Goal: Browse casually

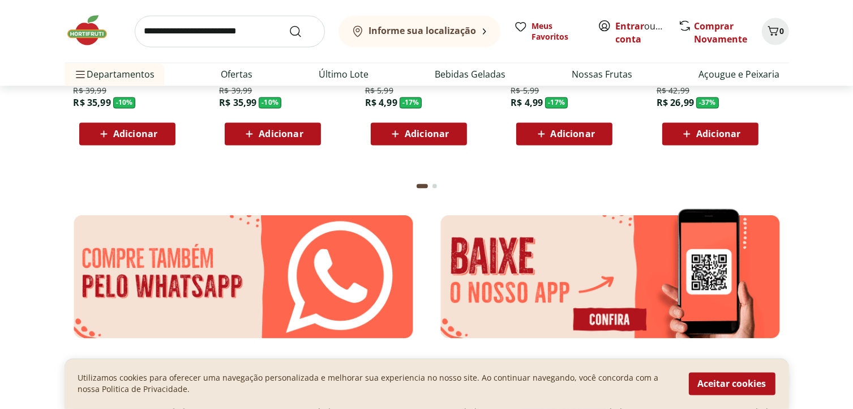
scroll to position [2038, 0]
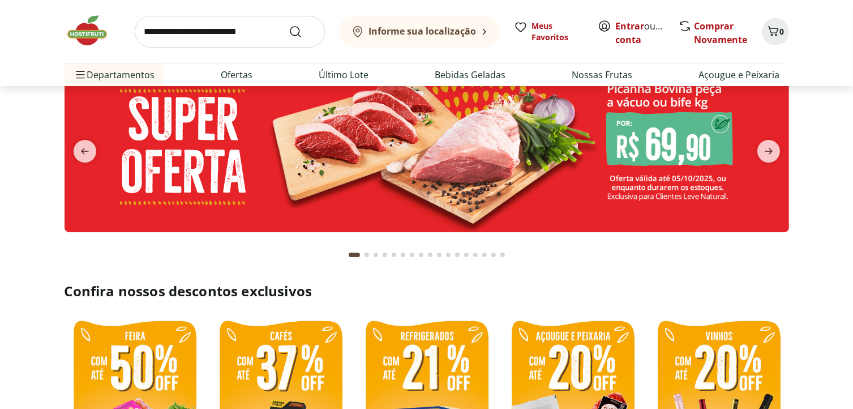
scroll to position [170, 0]
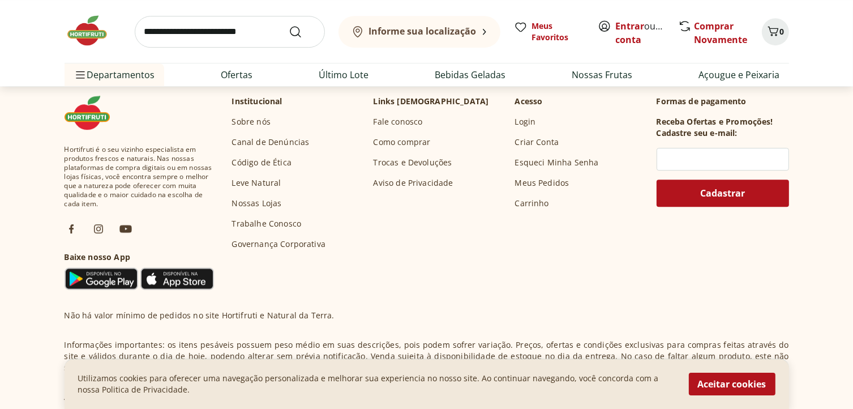
scroll to position [3304, 0]
